Goal: Task Accomplishment & Management: Complete application form

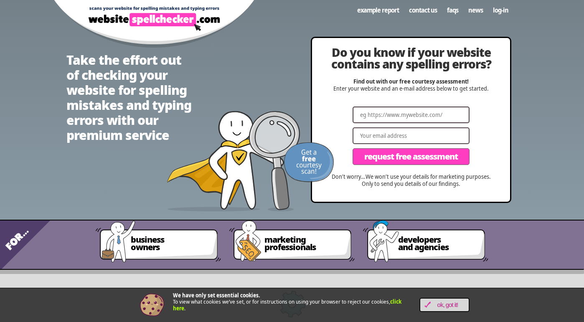
click at [420, 115] on input "Website" at bounding box center [410, 114] width 117 height 17
click at [408, 115] on input "Website" at bounding box center [410, 114] width 117 height 17
paste input "[URL][DOMAIN_NAME]"
type input "[URL][DOMAIN_NAME]"
click at [399, 137] on input "Email" at bounding box center [410, 135] width 117 height 17
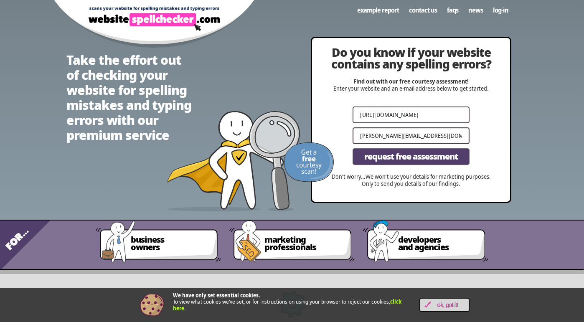
type input "[PERSON_NAME][EMAIL_ADDRESS][DOMAIN_NAME]"
click at [420, 156] on span "Request Free Assessment" at bounding box center [411, 156] width 94 height 8
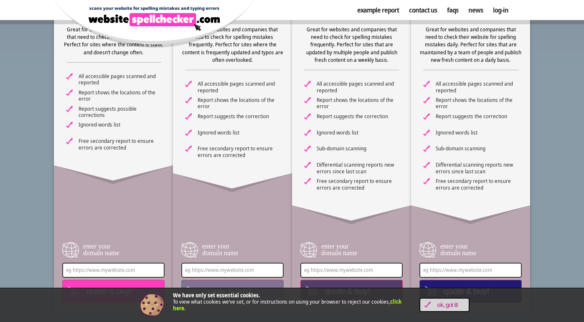
scroll to position [46, 0]
